Goal: Transaction & Acquisition: Purchase product/service

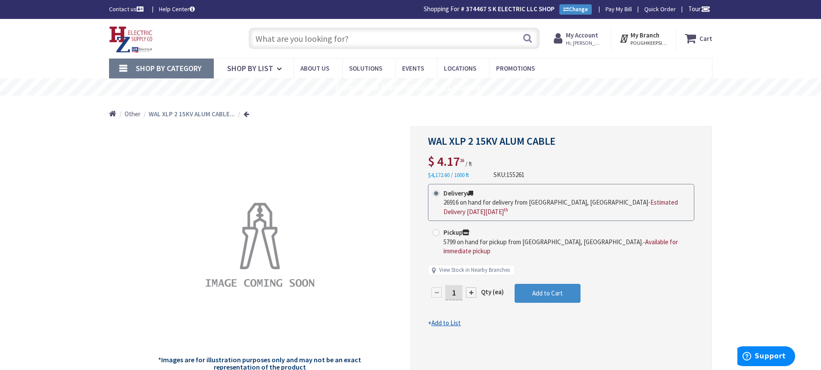
click at [353, 41] on input "text" at bounding box center [394, 39] width 291 height 22
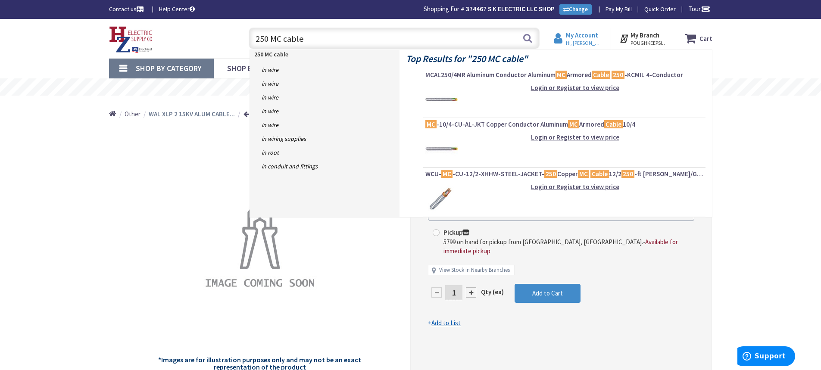
type input "250 MC cable"
click at [583, 38] on strong "My Account" at bounding box center [582, 35] width 32 height 8
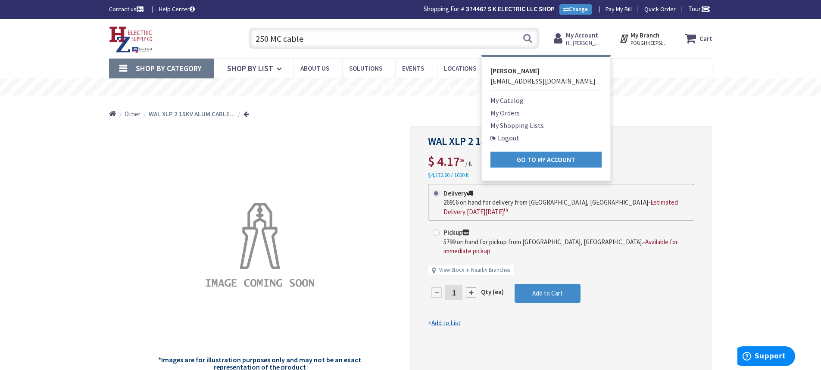
click at [643, 63] on nav "Shop By Category Conduit and Fittings Cable Tray & Accessories Cable Trays Cabl…" at bounding box center [411, 68] width 604 height 21
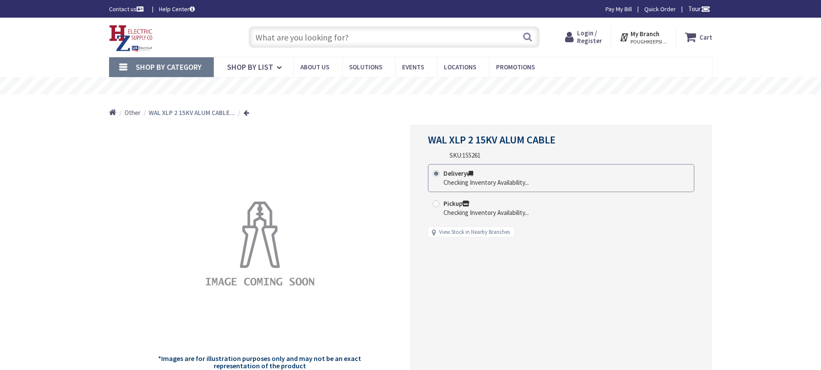
type input "[PERSON_NAME] Corners Rd, [GEOGRAPHIC_DATA], [GEOGRAPHIC_DATA]"
click at [585, 34] on span "Login / Register" at bounding box center [589, 37] width 25 height 16
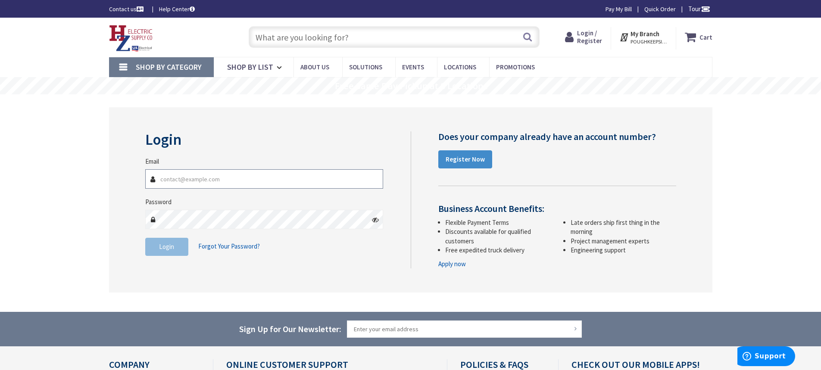
type input "skelectricllc@gmail.com"
click at [169, 249] on span "Login" at bounding box center [166, 247] width 15 height 8
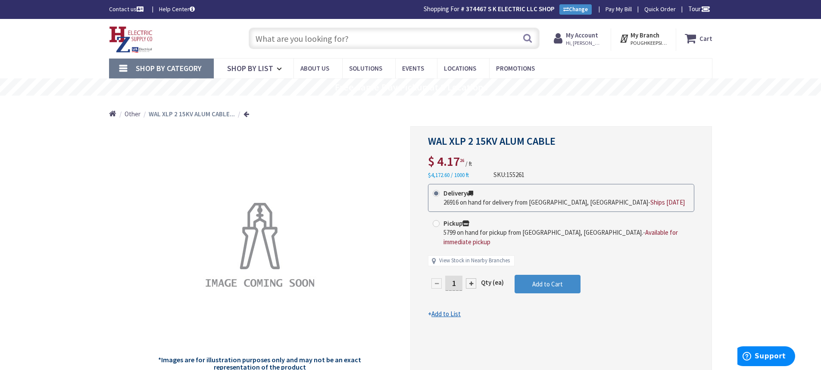
drag, startPoint x: 345, startPoint y: 39, endPoint x: 389, endPoint y: 45, distance: 44.8
click at [345, 39] on input "text" at bounding box center [394, 39] width 291 height 22
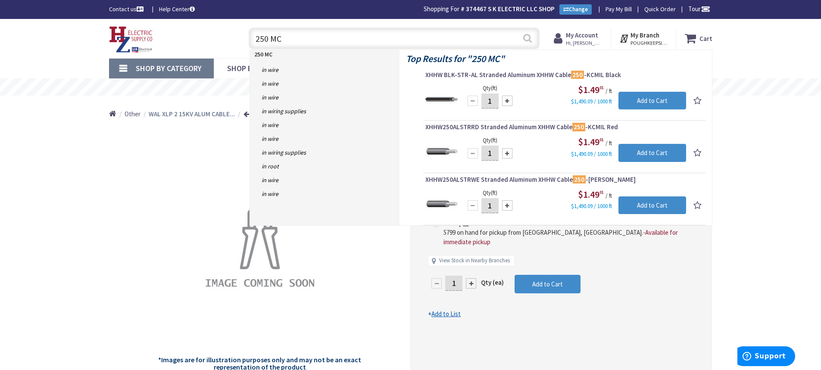
type input "250 MC"
click at [530, 37] on button "Search" at bounding box center [527, 37] width 11 height 19
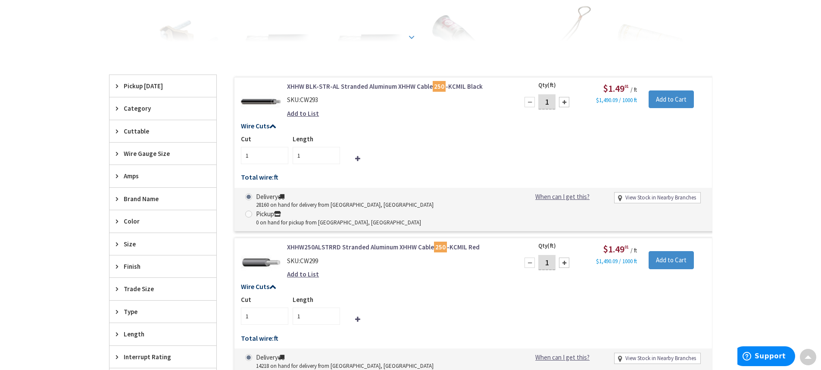
scroll to position [43, 0]
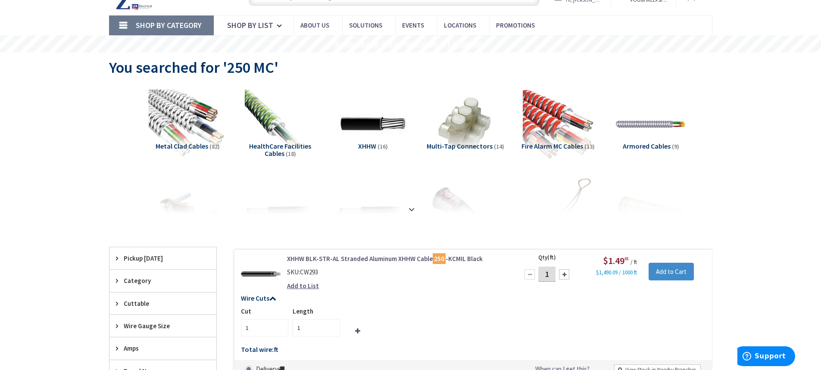
click at [168, 121] on img at bounding box center [187, 124] width 78 height 78
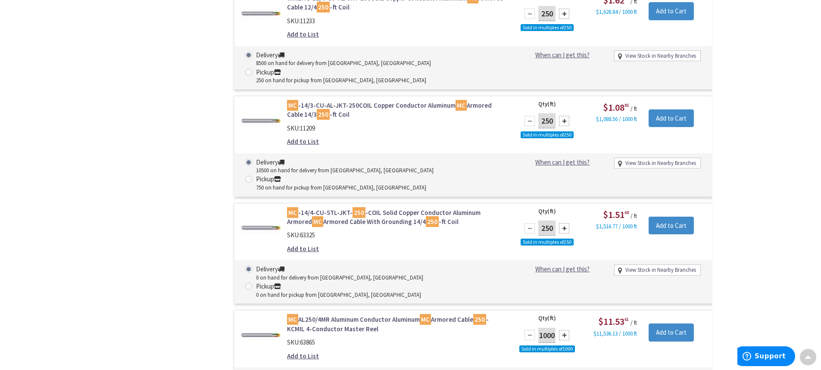
scroll to position [0, 0]
drag, startPoint x: 540, startPoint y: 199, endPoint x: 560, endPoint y: 195, distance: 20.6
click at [560, 327] on div "1000" at bounding box center [547, 335] width 52 height 17
type input "1000"
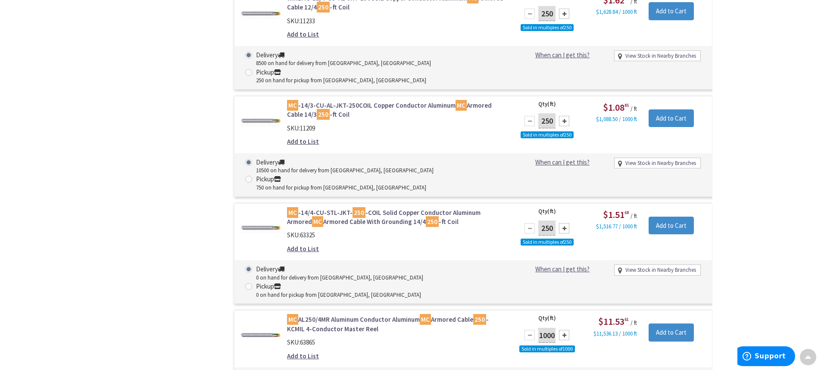
click at [758, 125] on div "Skip to Content Toggle Nav Search Cart My Cart Close" at bounding box center [410, 165] width 821 height 2220
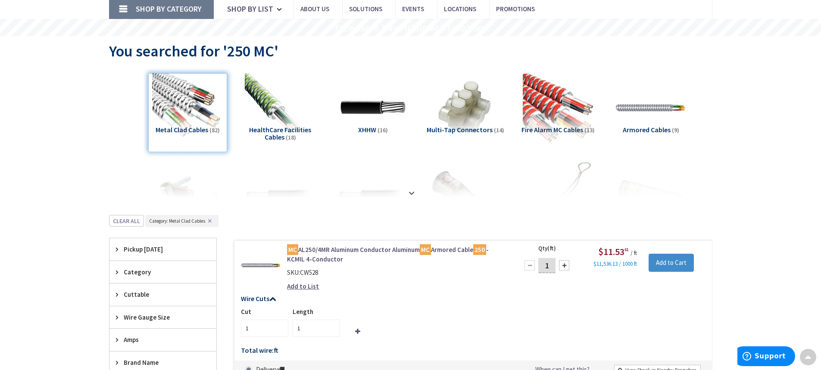
scroll to position [59, 0]
click at [303, 330] on input "1" at bounding box center [316, 328] width 47 height 17
type input "200"
click at [407, 292] on div "MC AL250/4MR Aluminum Conductor Aluminum MC Armored Cable 250 -KCMIL 4-Conducto…" at bounding box center [397, 271] width 232 height 50
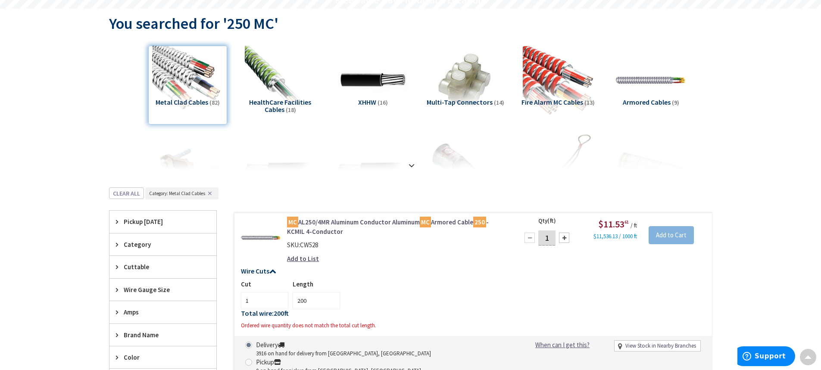
scroll to position [102, 0]
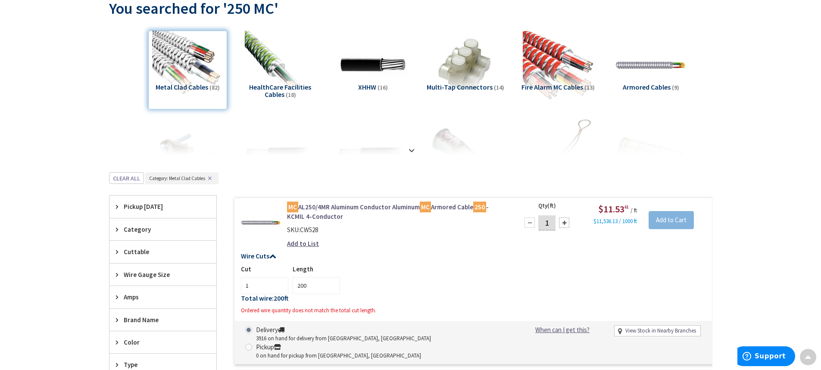
drag, startPoint x: 547, startPoint y: 222, endPoint x: 549, endPoint y: 228, distance: 6.0
click at [548, 223] on input "1" at bounding box center [546, 223] width 17 height 15
type input "200"
click at [435, 239] on div "Add to List" at bounding box center [396, 243] width 219 height 9
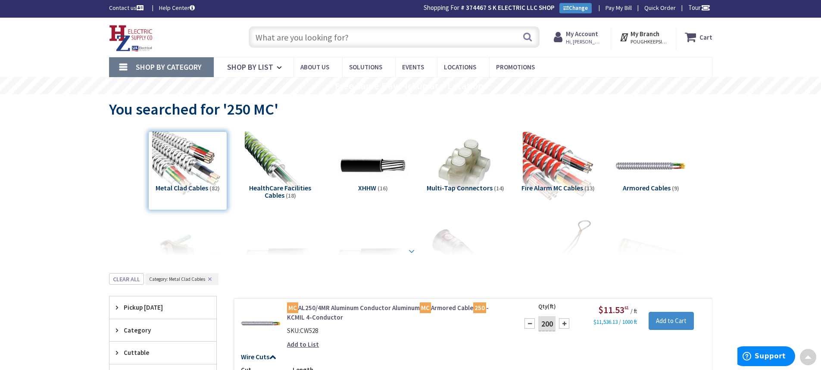
scroll to position [0, 0]
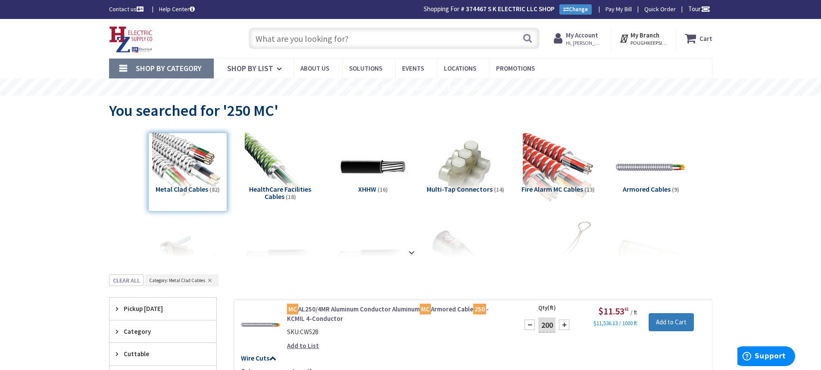
click at [677, 318] on input "Add to Cart" at bounding box center [671, 322] width 45 height 18
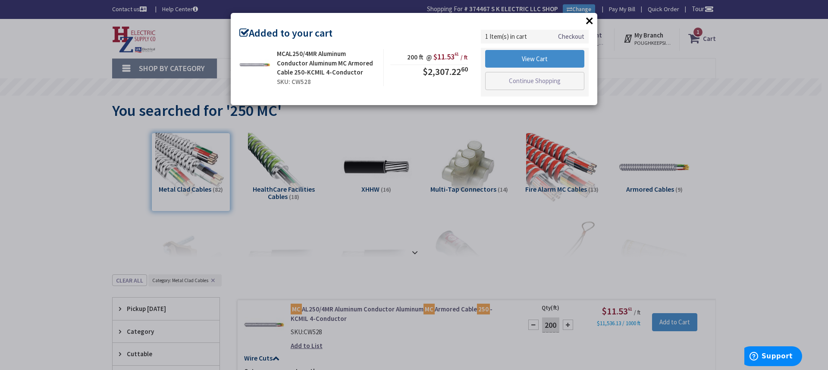
click at [588, 22] on button "×" at bounding box center [589, 20] width 13 height 13
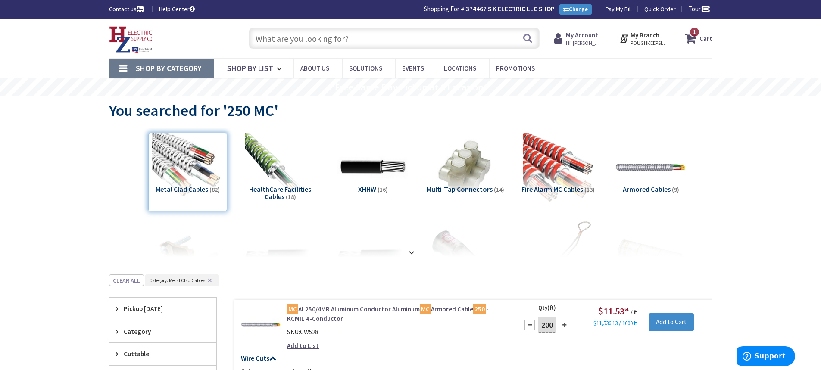
click at [301, 36] on input "text" at bounding box center [394, 39] width 291 height 22
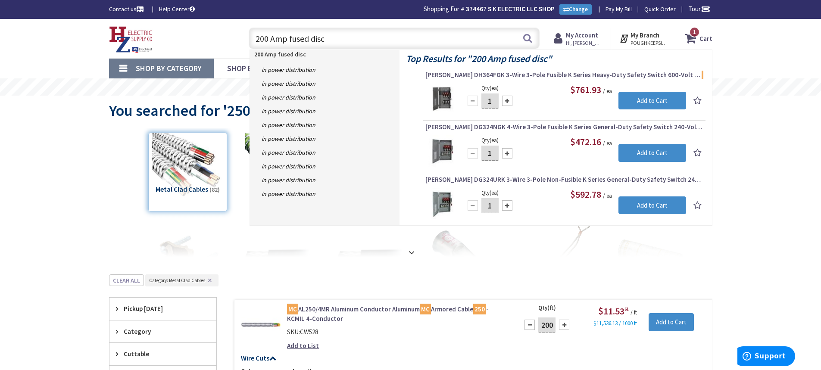
type input "200 Amp fused disc"
click at [526, 75] on span "Eaton DH364FGK 3-Wire 3-Pole Fusible K Series Heavy-Duty Safety Switch 600-Volt…" at bounding box center [565, 75] width 278 height 9
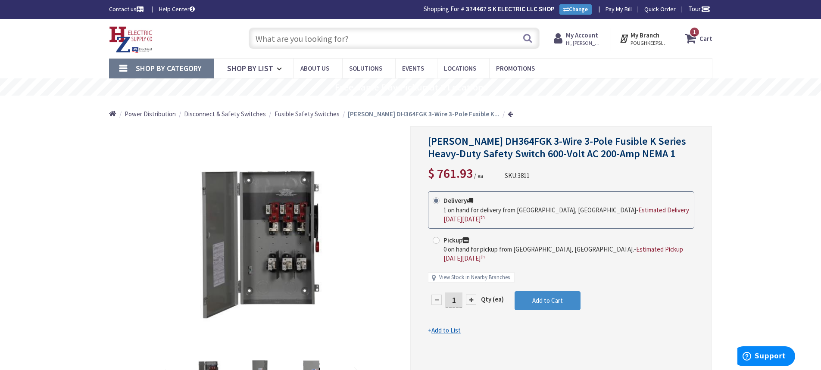
click at [289, 37] on input "text" at bounding box center [394, 39] width 291 height 22
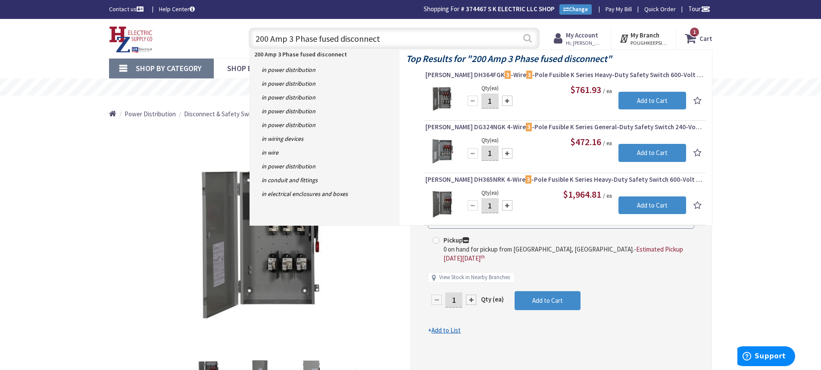
type input "200 Amp 3 Phase fused disconnect"
click at [529, 38] on button "Search" at bounding box center [527, 37] width 11 height 19
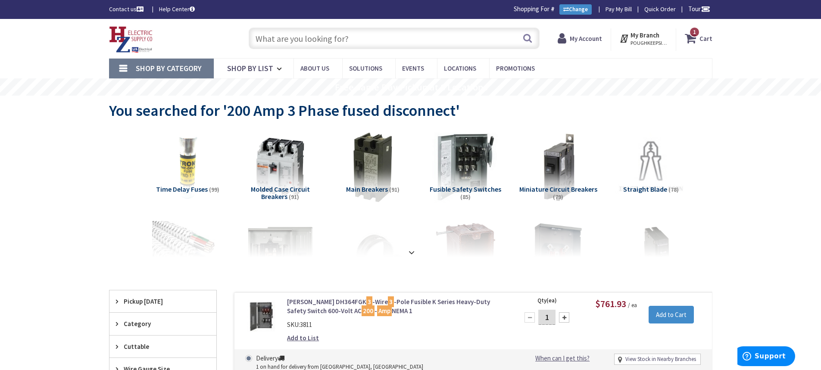
click at [469, 159] on img at bounding box center [465, 167] width 78 height 78
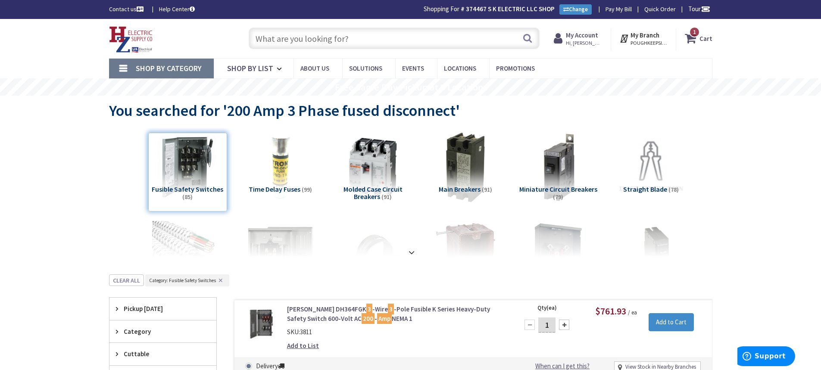
click at [339, 36] on input "text" at bounding box center [394, 39] width 291 height 22
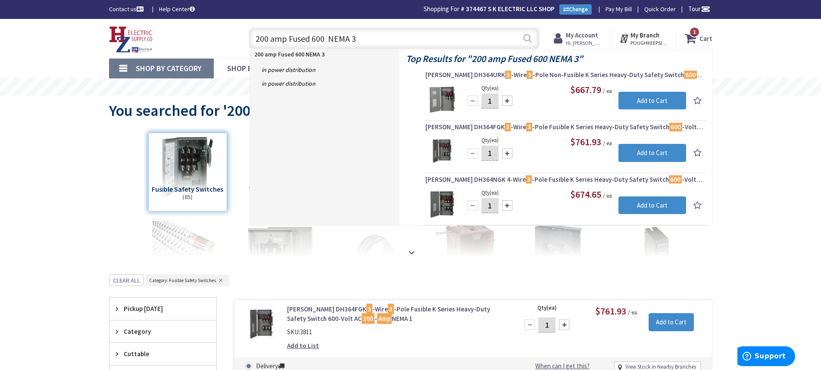
type input "200 amp Fused 600 NEMA 3"
click at [526, 40] on button "Search" at bounding box center [527, 37] width 11 height 19
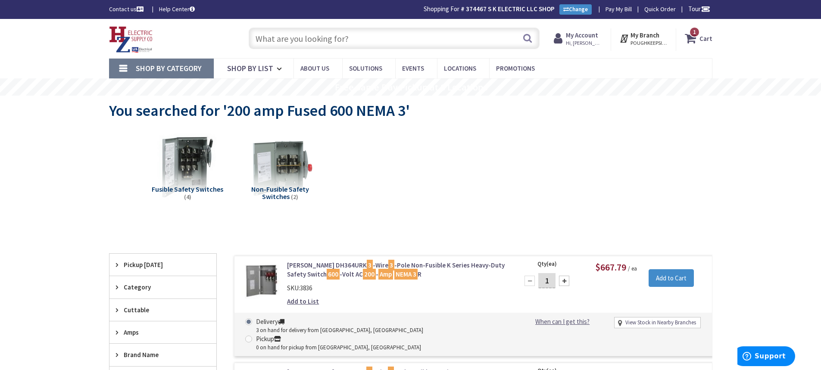
click at [322, 43] on input "text" at bounding box center [394, 39] width 291 height 22
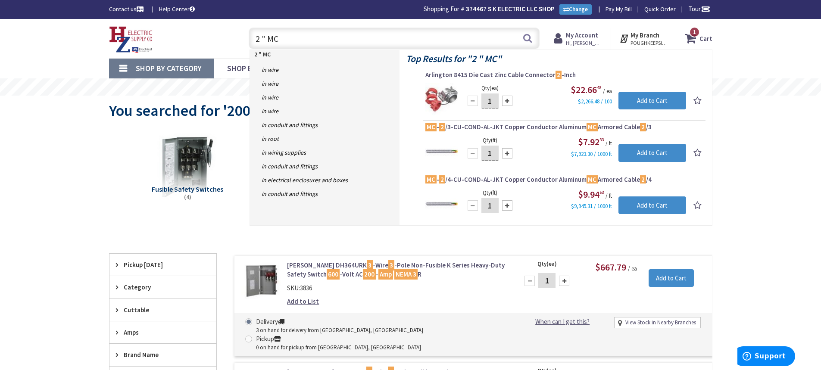
type input "2 " MC"
click at [507, 103] on div at bounding box center [507, 101] width 10 height 10
click at [506, 103] on div at bounding box center [507, 101] width 10 height 10
type input "4"
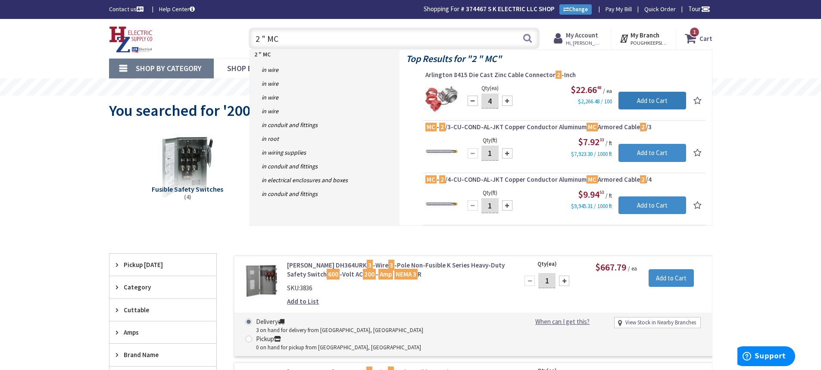
click at [644, 95] on input "Add to Cart" at bounding box center [653, 101] width 68 height 18
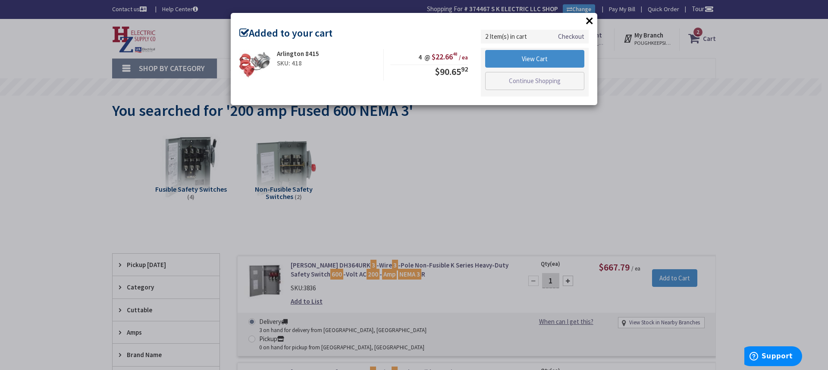
click at [589, 17] on button "×" at bounding box center [589, 20] width 13 height 13
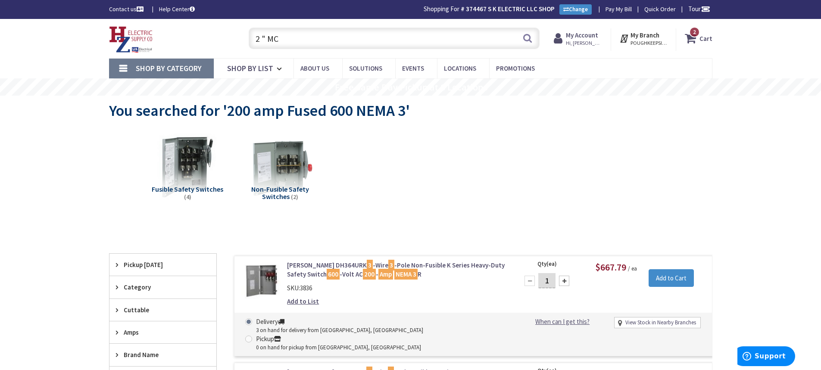
drag, startPoint x: 268, startPoint y: 38, endPoint x: 321, endPoint y: 37, distance: 53.5
click at [321, 37] on input "2 " MC" at bounding box center [394, 39] width 291 height 22
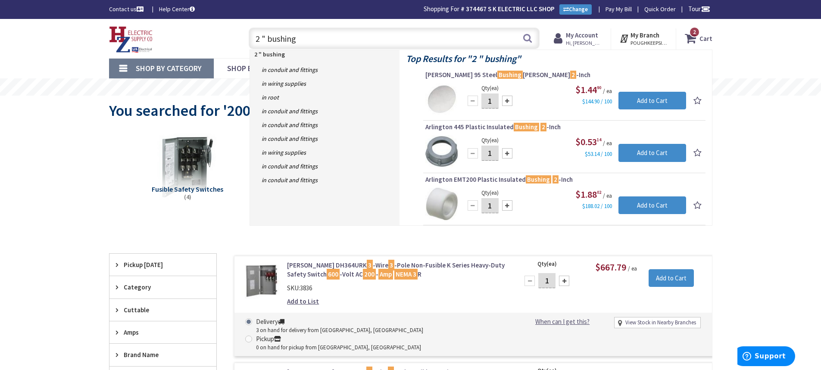
type input "2 " bushing"
click at [508, 152] on div at bounding box center [507, 153] width 10 height 10
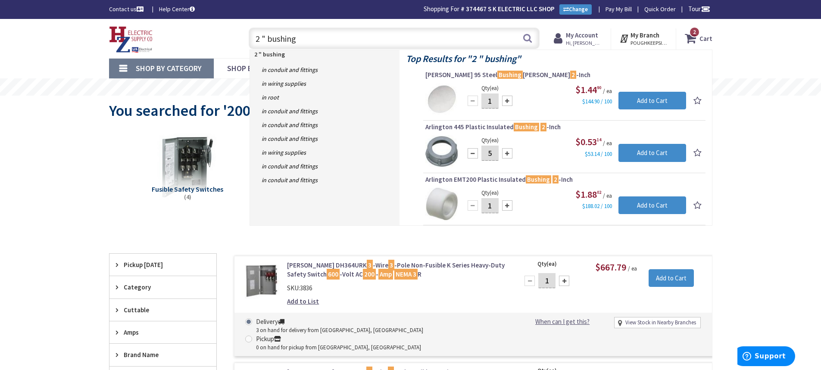
click at [508, 152] on div at bounding box center [507, 153] width 10 height 10
type input "6"
click at [667, 156] on input "Add to Cart" at bounding box center [653, 153] width 68 height 18
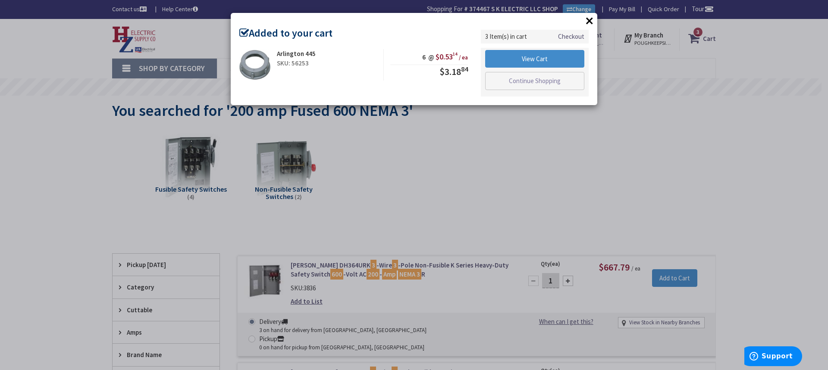
click at [591, 19] on button "×" at bounding box center [589, 20] width 13 height 13
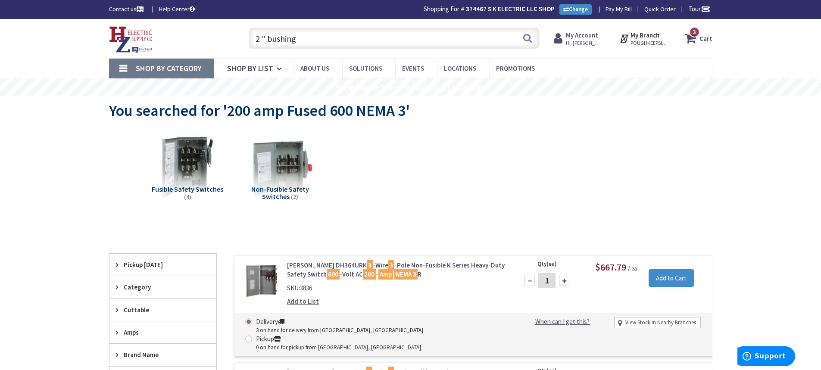
drag, startPoint x: 267, startPoint y: 37, endPoint x: 323, endPoint y: 40, distance: 56.6
click at [323, 40] on input "2 " bushing" at bounding box center [394, 39] width 291 height 22
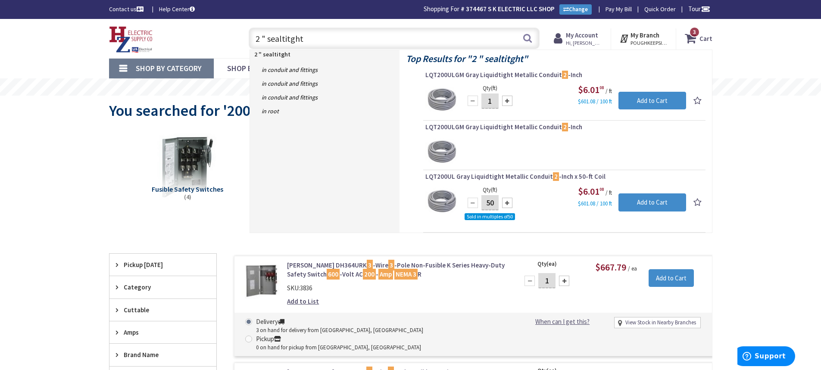
click at [292, 41] on input "2 " sealtitght" at bounding box center [394, 39] width 291 height 22
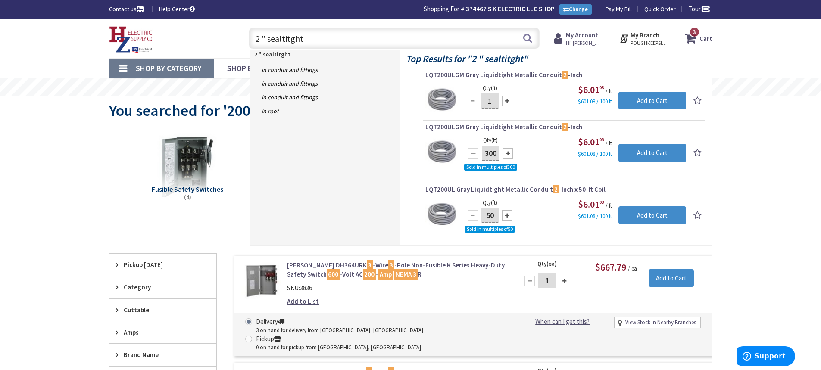
drag, startPoint x: 303, startPoint y: 39, endPoint x: 288, endPoint y: 41, distance: 15.6
click at [288, 41] on input "2 " sealtitght" at bounding box center [394, 39] width 291 height 22
click at [289, 39] on input "2 " sealtitght" at bounding box center [394, 39] width 291 height 22
type input "2 " sealtight"
click at [525, 40] on button "Search" at bounding box center [527, 37] width 11 height 19
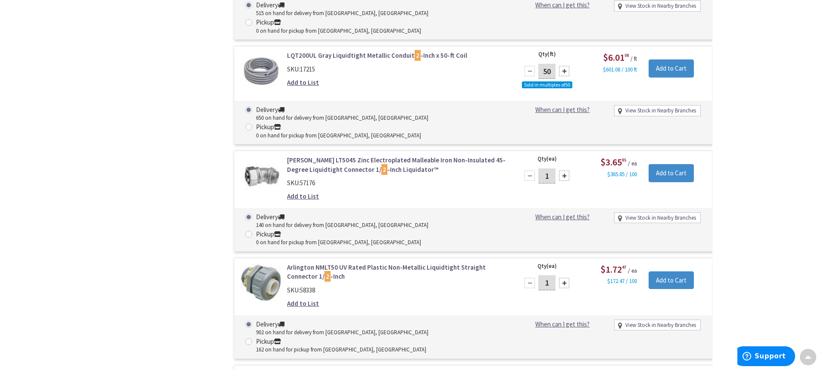
scroll to position [476, 0]
